Goal: Use online tool/utility: Utilize a website feature to perform a specific function

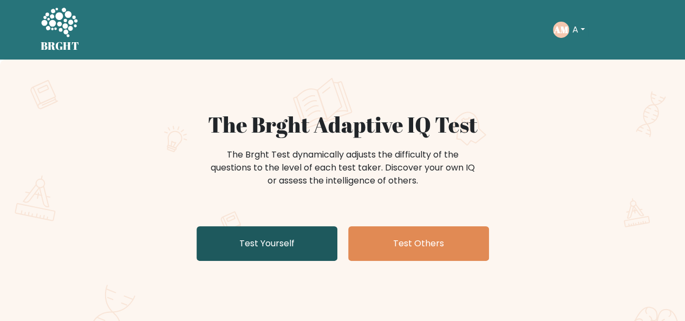
click at [279, 240] on link "Test Yourself" at bounding box center [266, 243] width 141 height 35
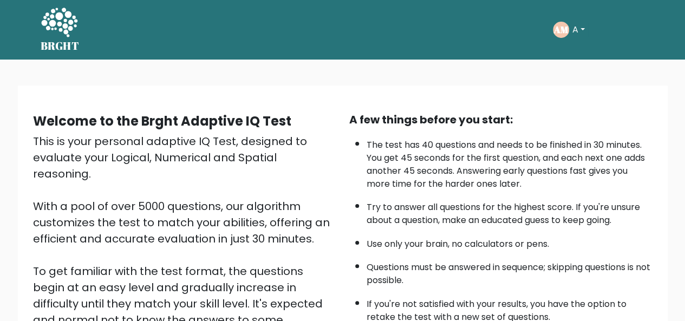
scroll to position [174, 0]
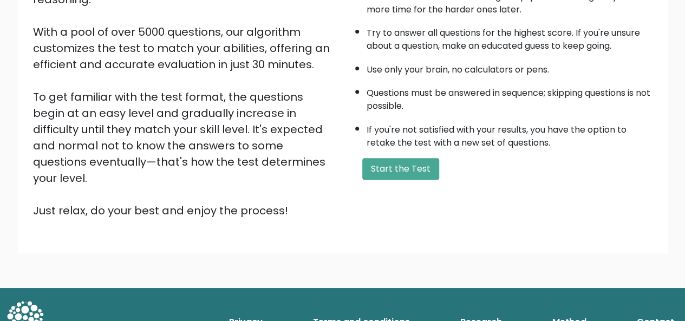
drag, startPoint x: 408, startPoint y: 149, endPoint x: 409, endPoint y: 155, distance: 6.6
click at [409, 155] on div "A few things before you start: The test has 40 questions and needs to be finish…" at bounding box center [501, 77] width 316 height 281
drag, startPoint x: 409, startPoint y: 155, endPoint x: 415, endPoint y: 162, distance: 8.5
click at [415, 162] on div "A few things before you start: The test has 40 questions and needs to be finish…" at bounding box center [501, 77] width 316 height 281
click at [415, 162] on button "Start the Test" at bounding box center [400, 169] width 77 height 22
